Goal: Find specific page/section: Find specific page/section

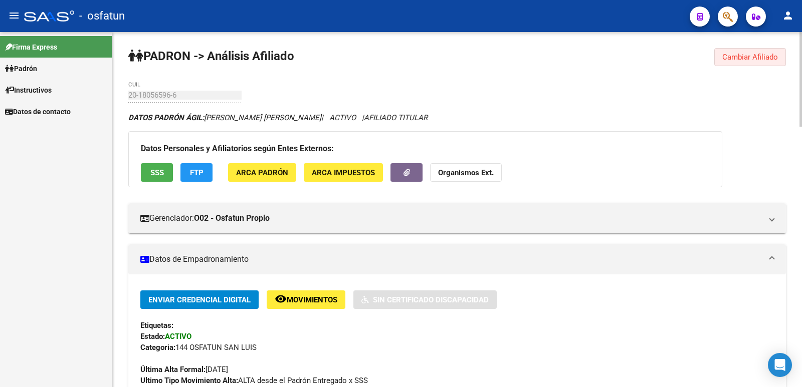
click at [750, 57] on span "Cambiar Afiliado" at bounding box center [750, 57] width 56 height 9
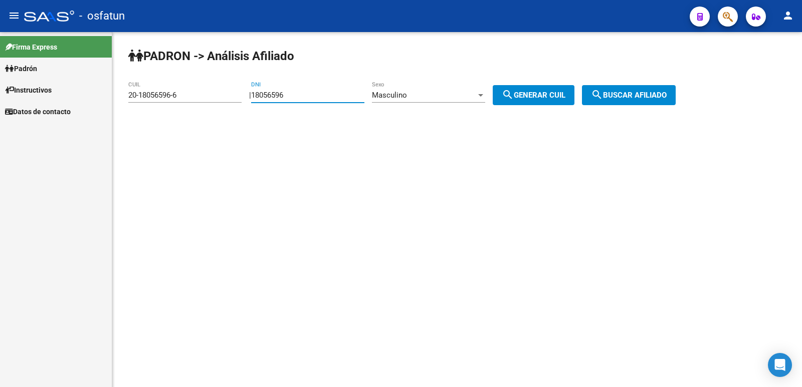
drag, startPoint x: 345, startPoint y: 96, endPoint x: 173, endPoint y: 98, distance: 171.9
click at [173, 98] on app-analisis-afiliado "[PERSON_NAME] -> Análisis Afiliado 20-18056596-6 CUIL | 18056596 DNI Masculino …" at bounding box center [405, 95] width 555 height 9
type input "33131488"
drag, startPoint x: 473, startPoint y: 71, endPoint x: 476, endPoint y: 82, distance: 11.4
click at [473, 71] on div "[PERSON_NAME] -> Análisis Afiliado 20-18056596-6 CUIL | 33131488 DNI Masculino …" at bounding box center [457, 84] width 690 height 105
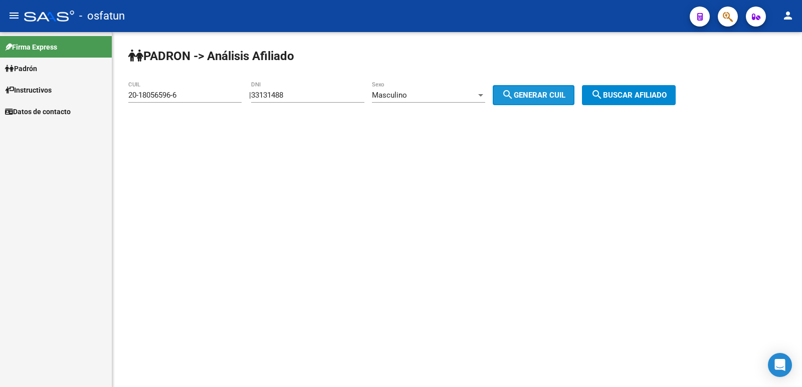
click at [528, 101] on button "search Generar CUIL" at bounding box center [534, 95] width 82 height 20
click at [454, 105] on div "Masculino Sexo" at bounding box center [428, 96] width 113 height 31
click at [464, 99] on div "Masculino" at bounding box center [424, 95] width 104 height 9
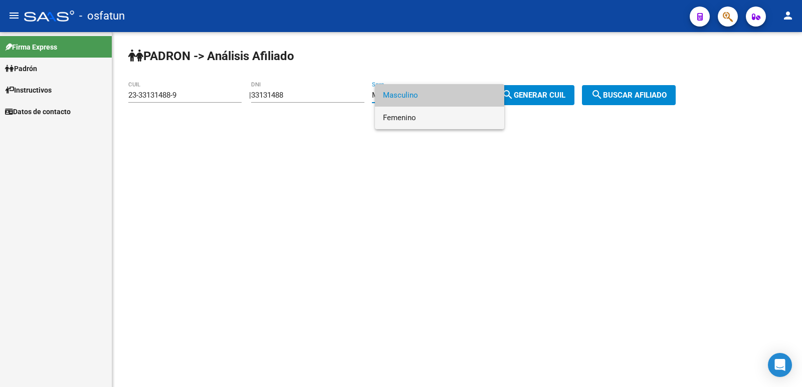
click at [454, 116] on span "Femenino" at bounding box center [439, 118] width 113 height 23
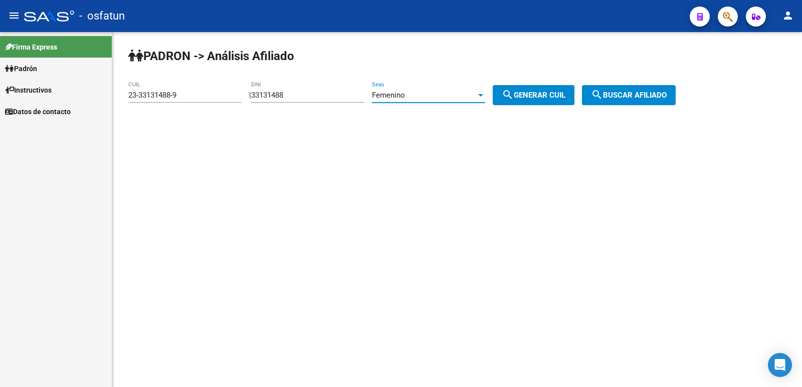
click at [582, 98] on div "| 33131488 DNI Femenino Sexo search Generar CUIL" at bounding box center [415, 95] width 333 height 9
click at [564, 98] on span "search Generar CUIL" at bounding box center [534, 95] width 64 height 9
type input "27-33131488-4"
click at [657, 96] on span "search Buscar afiliado" at bounding box center [629, 95] width 76 height 9
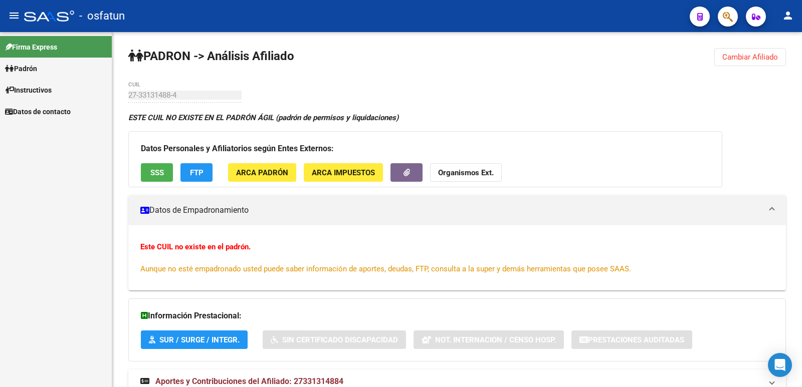
click at [42, 71] on link "Padrón" at bounding box center [56, 69] width 112 height 22
